Goal: Task Accomplishment & Management: Complete application form

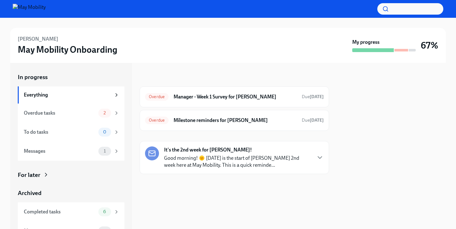
scroll to position [11, 0]
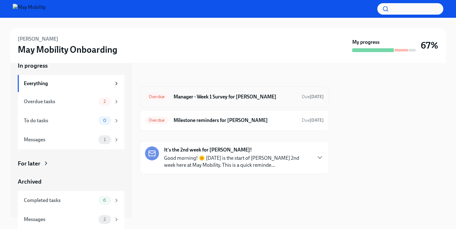
click at [225, 99] on h6 "Manager - Week 1 Survey for [PERSON_NAME]" at bounding box center [235, 96] width 123 height 7
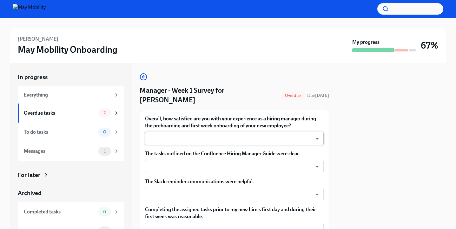
click at [314, 128] on body "[PERSON_NAME] May Mobility Onboarding My progress 67% In progress Everything Ov…" at bounding box center [228, 114] width 456 height 229
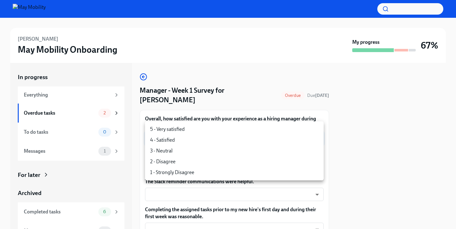
click at [429, 132] on div at bounding box center [228, 114] width 456 height 229
click at [311, 127] on body "[PERSON_NAME] May Mobility Onboarding My progress 67% In progress Everything Ov…" at bounding box center [228, 114] width 456 height 229
click at [296, 138] on li "4 - Satisfied" at bounding box center [234, 140] width 179 height 11
type input "nYbWsvkNA"
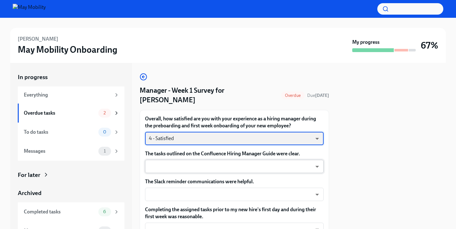
scroll to position [0, 0]
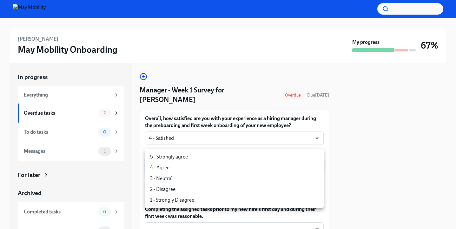
click at [318, 156] on body "[PERSON_NAME] May Mobility Onboarding My progress 67% In progress Everything Ov…" at bounding box center [228, 114] width 456 height 229
click at [174, 169] on li "4 - Agree" at bounding box center [234, 167] width 179 height 11
type input "nYbWsvkNA"
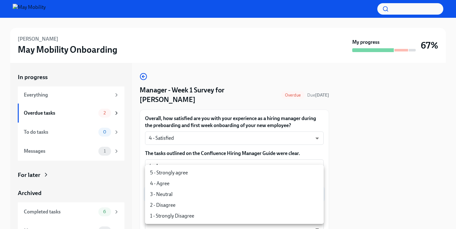
click at [316, 185] on body "[PERSON_NAME] May Mobility Onboarding My progress 67% In progress Everything Ov…" at bounding box center [228, 114] width 456 height 229
click at [269, 186] on li "4 - Agree" at bounding box center [234, 183] width 179 height 11
type input "nYbWsvkNA"
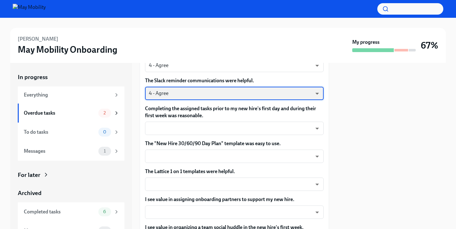
scroll to position [0, 0]
